Goal: Find specific page/section: Find specific page/section

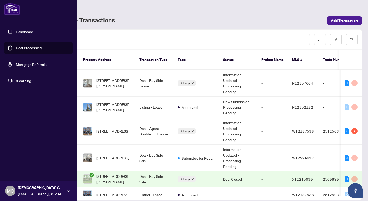
click at [22, 32] on link "Dashboard" at bounding box center [24, 31] width 17 height 5
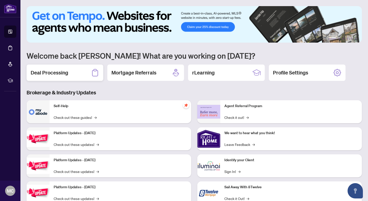
click at [68, 72] on h2 "Deal Processing" at bounding box center [50, 72] width 38 height 7
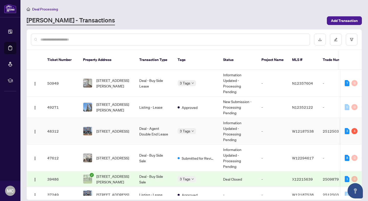
click at [127, 129] on span "[STREET_ADDRESS]" at bounding box center [112, 132] width 33 height 6
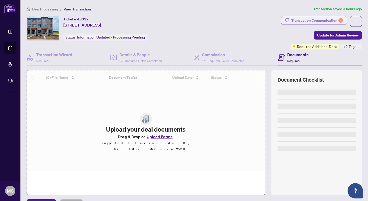
click at [326, 19] on div "Transaction Communication 4" at bounding box center [317, 20] width 52 height 8
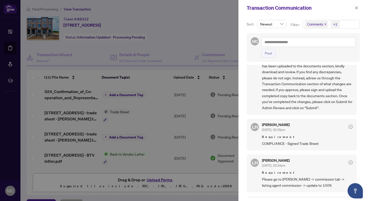
scroll to position [178, 0]
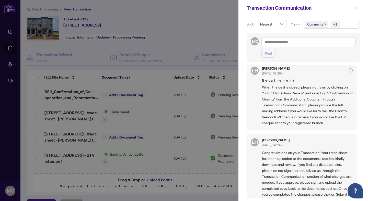
click at [357, 8] on icon "close" at bounding box center [357, 8] width 4 height 4
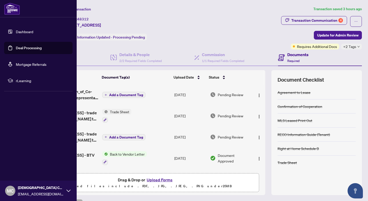
click at [26, 33] on link "Dashboard" at bounding box center [24, 31] width 17 height 5
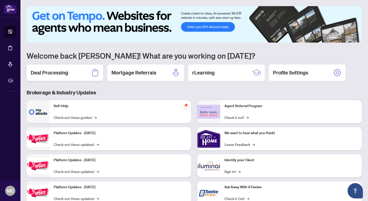
click at [54, 77] on div "Deal Processing" at bounding box center [65, 73] width 77 height 16
